Goal: Book appointment/travel/reservation

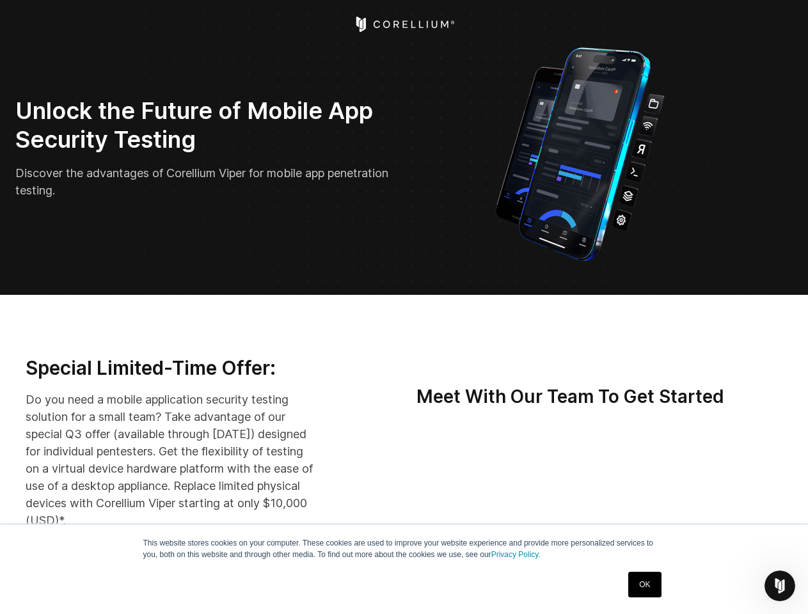
click at [780, 586] on icon "Open Intercom Messenger" at bounding box center [780, 586] width 21 height 21
